Goal: Obtain resource: Obtain resource

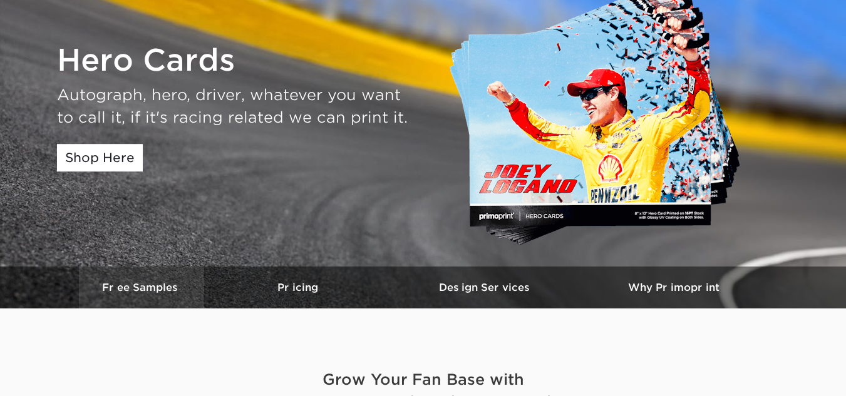
click at [105, 294] on h3 "Free Samples" at bounding box center [141, 288] width 125 height 12
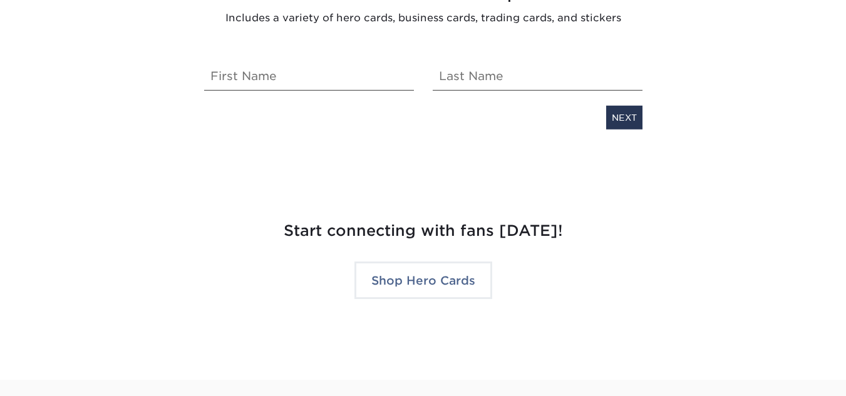
scroll to position [2497, 0]
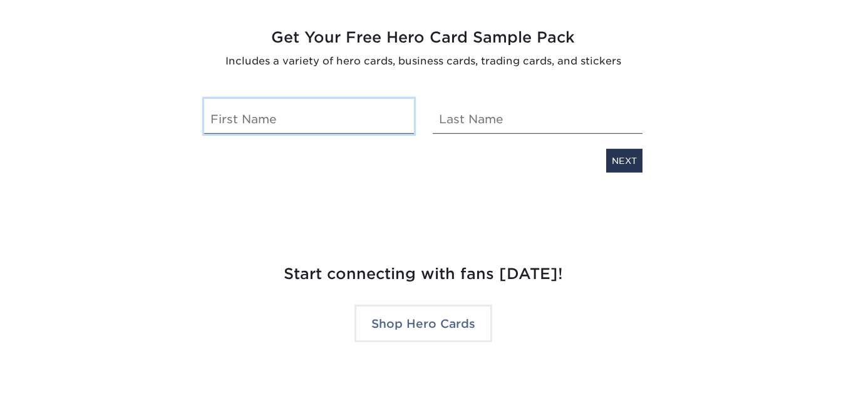
click at [271, 112] on input "text" at bounding box center [309, 116] width 210 height 35
type input "Ben"
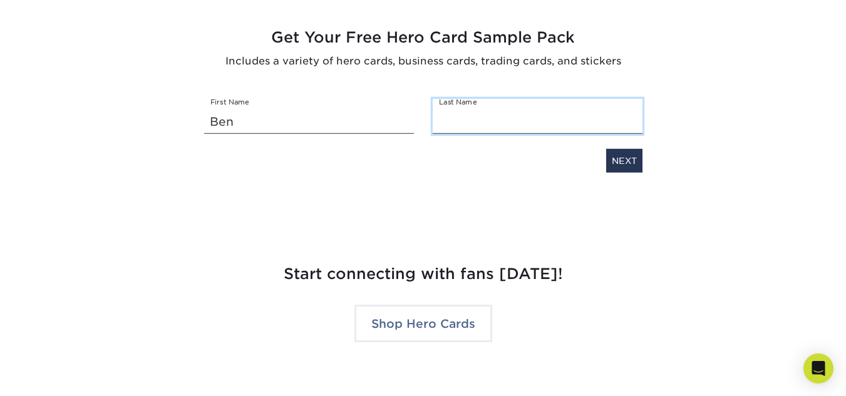
click at [508, 111] on input "text" at bounding box center [538, 116] width 210 height 35
type input "F"
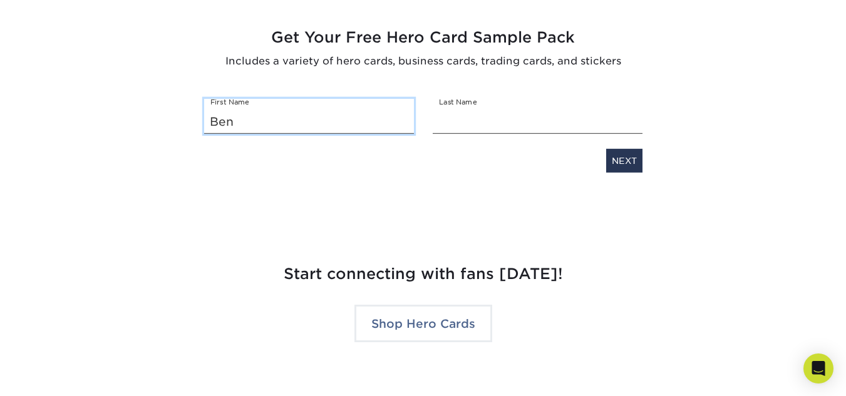
click at [356, 133] on input "Ben" at bounding box center [309, 116] width 210 height 35
type input "B"
type input "S"
type input "Ben"
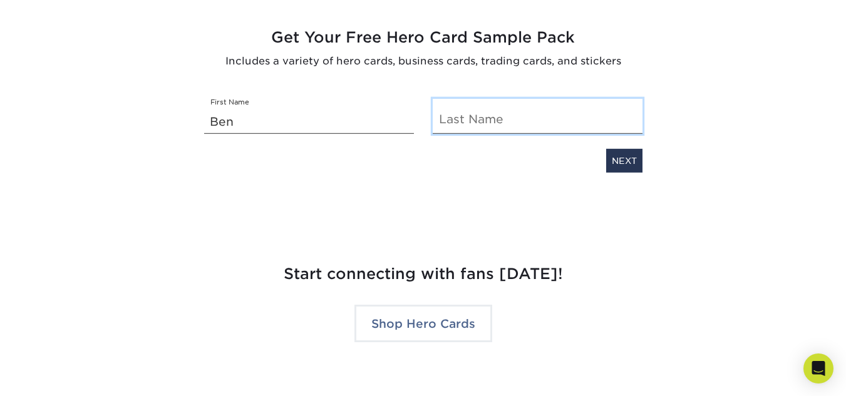
click at [458, 127] on input "text" at bounding box center [538, 116] width 210 height 35
type input "[PERSON_NAME]"
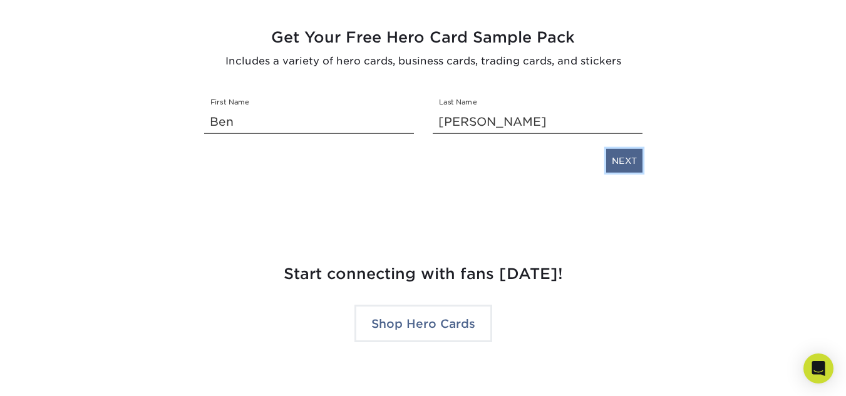
click at [636, 158] on link "NEXT" at bounding box center [624, 161] width 36 height 24
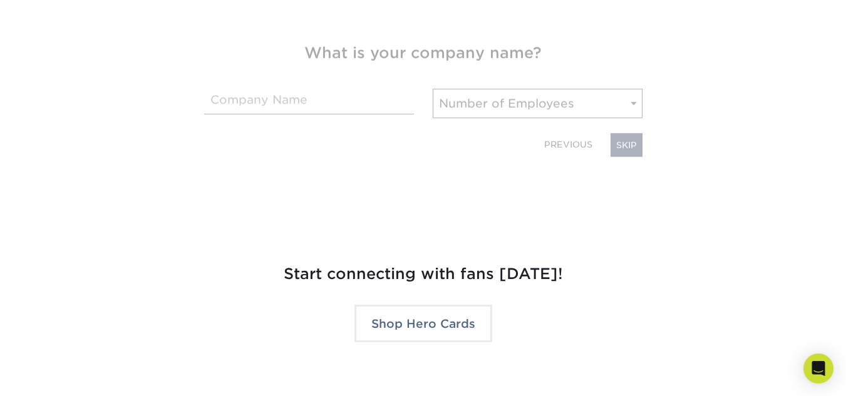
scroll to position [2513, 0]
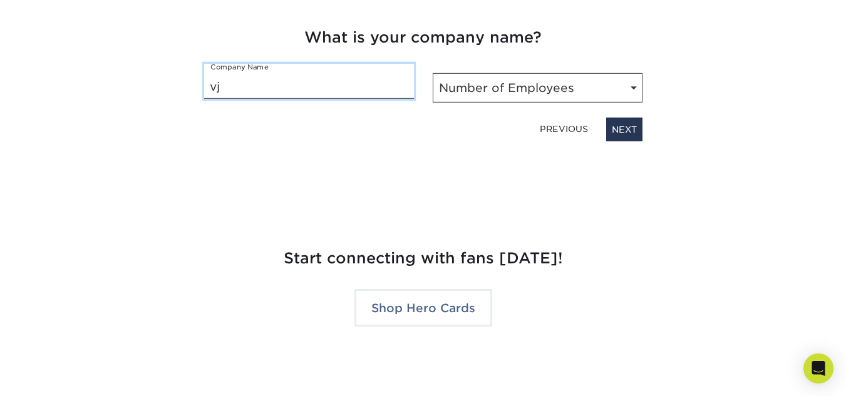
type input "v"
type input "bjfrecklemotors"
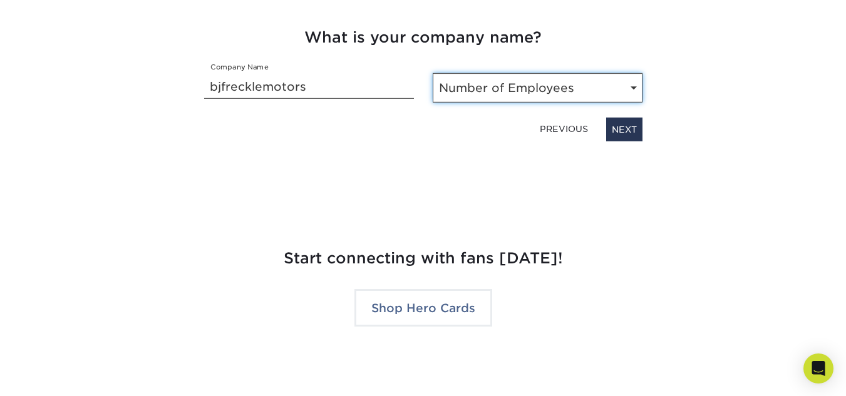
click at [578, 81] on select "Number of Employees Self-employed 1-10 employees 11-50 employees 51-200 employe…" at bounding box center [538, 87] width 210 height 29
select select "Self-employed"
click at [433, 73] on select "Number of Employees Self-employed 1-10 employees 11-50 employees 51-200 employe…" at bounding box center [538, 87] width 210 height 29
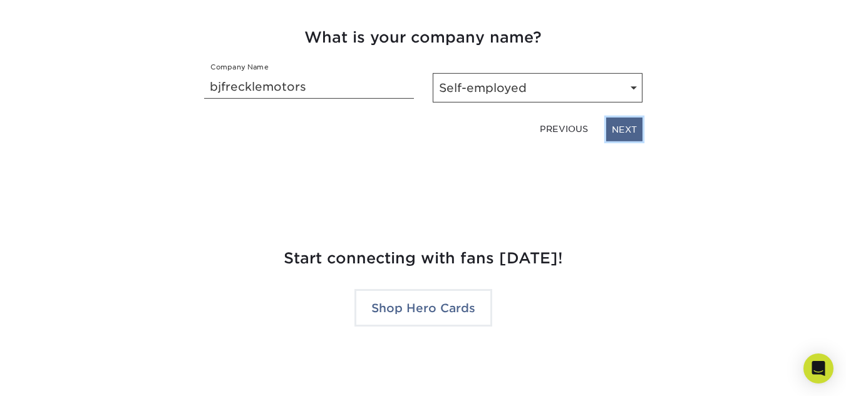
click at [625, 130] on link "NEXT" at bounding box center [624, 130] width 36 height 24
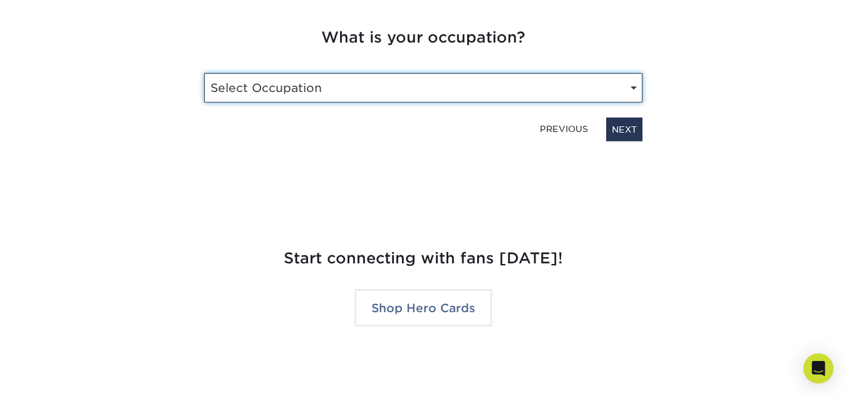
click at [547, 98] on select "Select Occupation Driver Marketing Public Relations Operations Owner Graphic De…" at bounding box center [423, 87] width 438 height 29
select select "Owner"
click at [204, 73] on select "Select Occupation Driver Marketing Public Relations Operations Owner Graphic De…" at bounding box center [423, 87] width 438 height 29
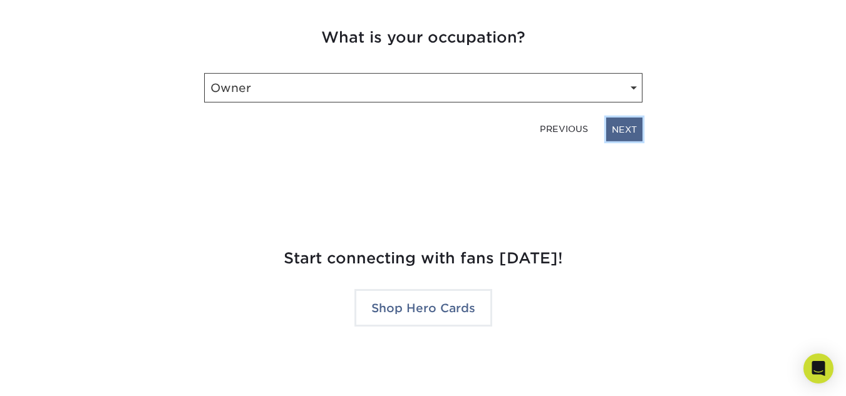
click at [610, 141] on link "NEXT" at bounding box center [624, 130] width 36 height 24
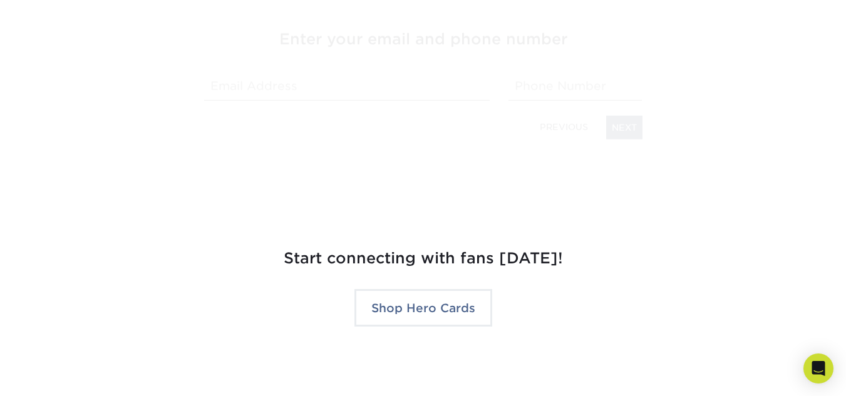
scroll to position [2515, 0]
